Goal: Find contact information: Obtain details needed to contact an individual or organization

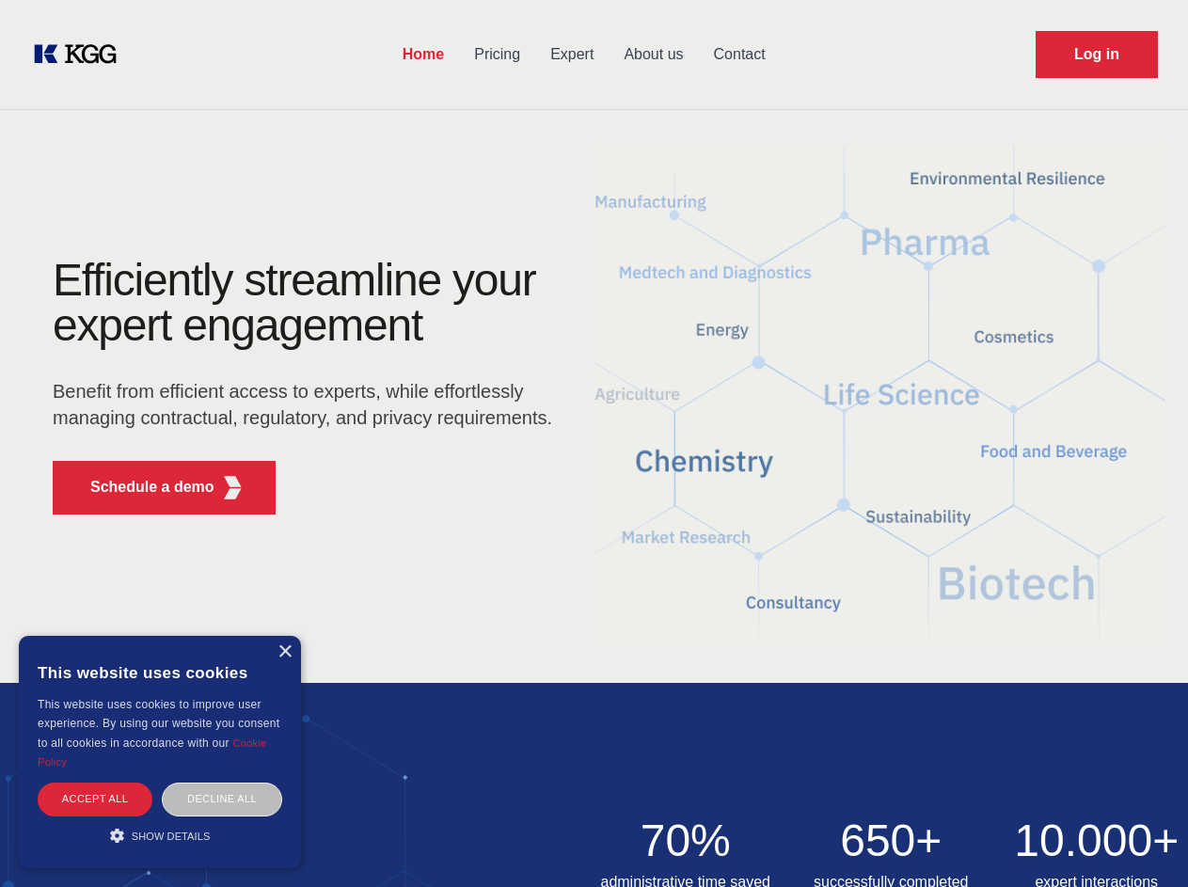
click at [593, 443] on div "Efficiently streamline your expert engagement Benefit from efficient access to …" at bounding box center [309, 394] width 572 height 272
click at [141, 487] on p "Schedule a demo" at bounding box center [152, 487] width 124 height 23
click at [284, 652] on div "× This website uses cookies This website uses cookies to improve user experienc…" at bounding box center [160, 752] width 282 height 232
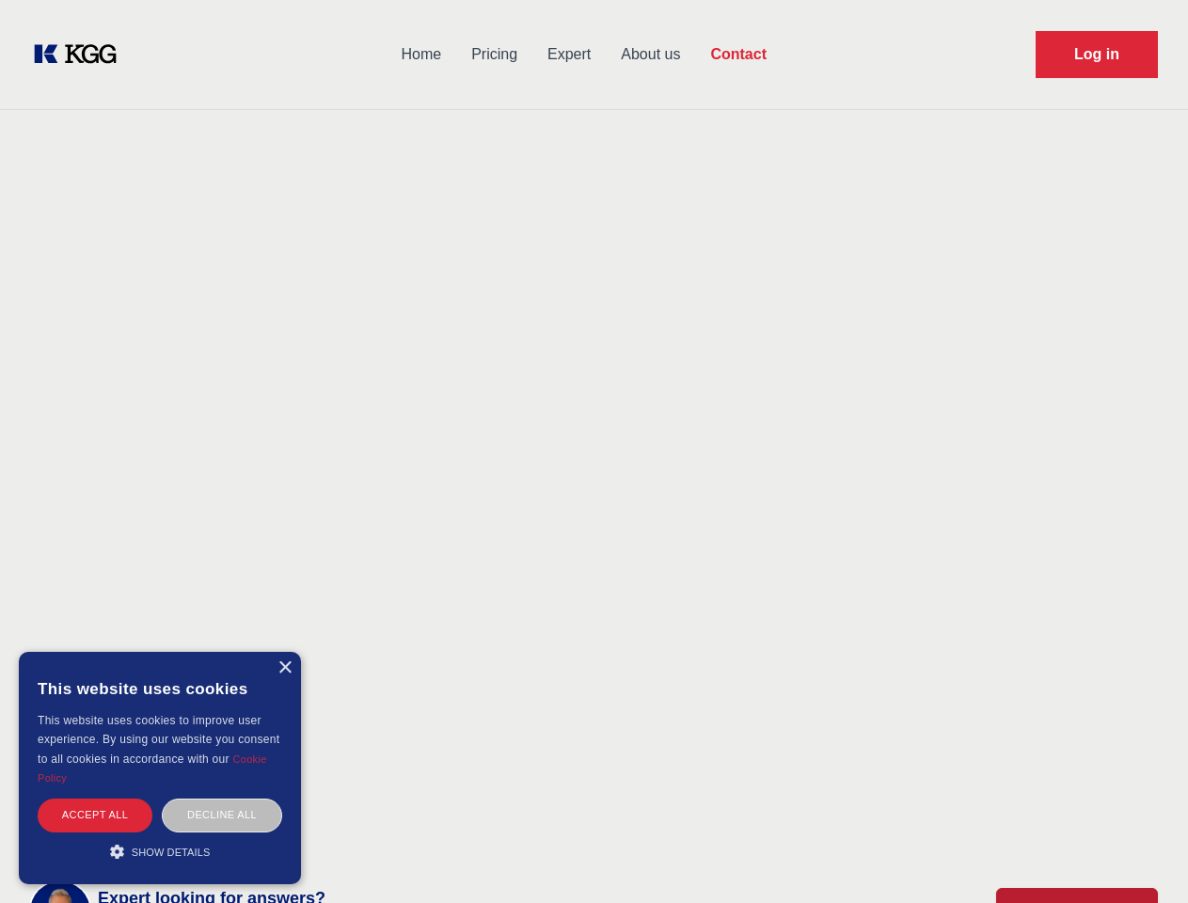
click at [95, 798] on div "Accept all" at bounding box center [95, 814] width 115 height 33
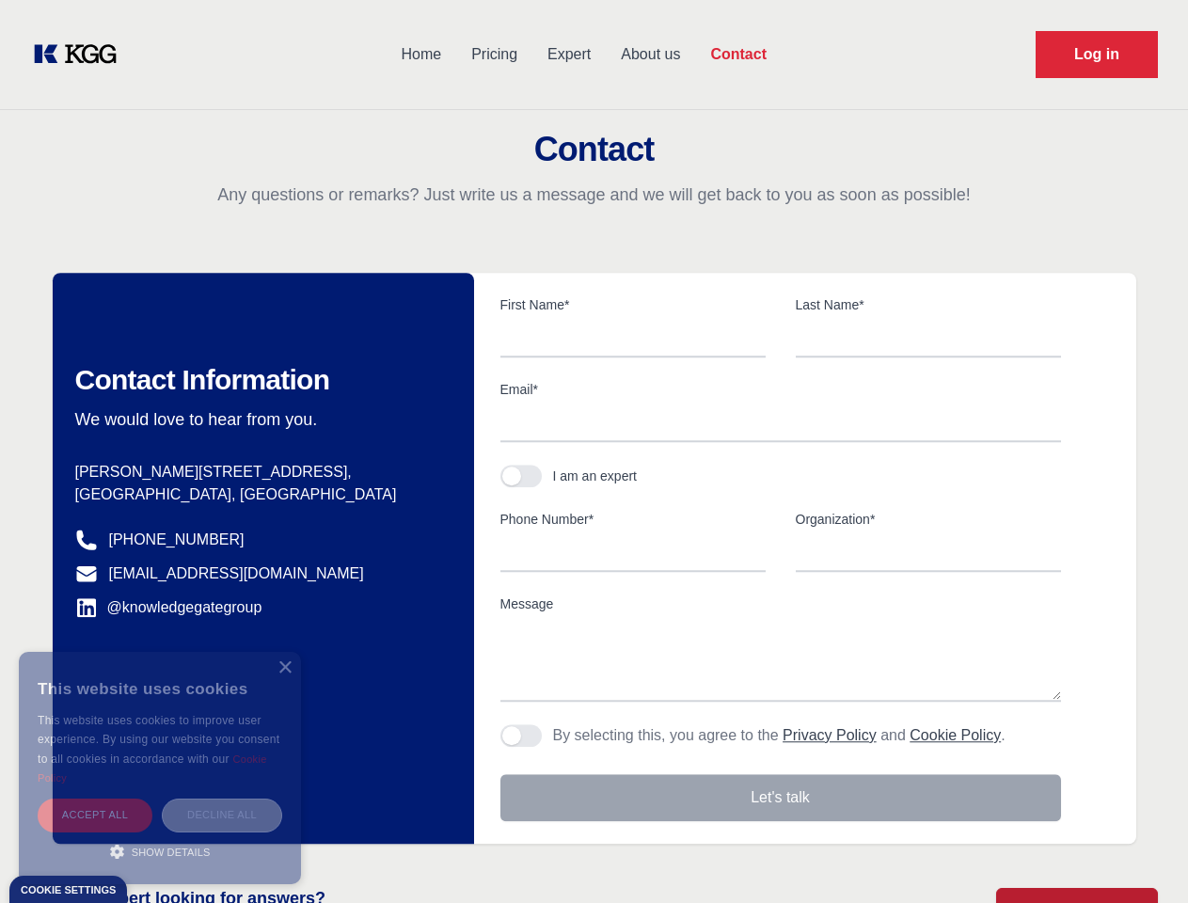
click at [222, 798] on div "Decline all" at bounding box center [222, 814] width 120 height 33
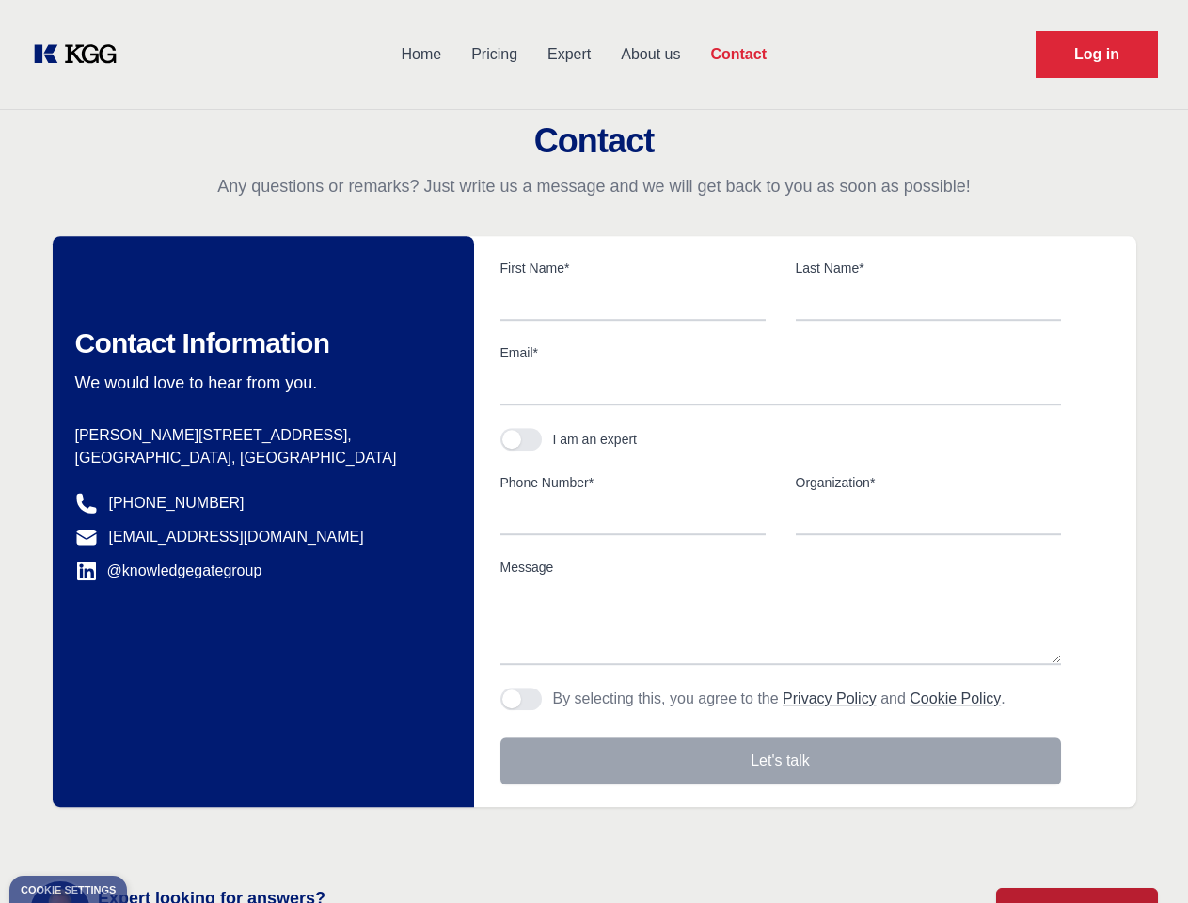
click at [160, 835] on main "Contact Any questions or remarks? Just write us a message and we will get back …" at bounding box center [594, 489] width 1188 height 979
